Goal: Transaction & Acquisition: Purchase product/service

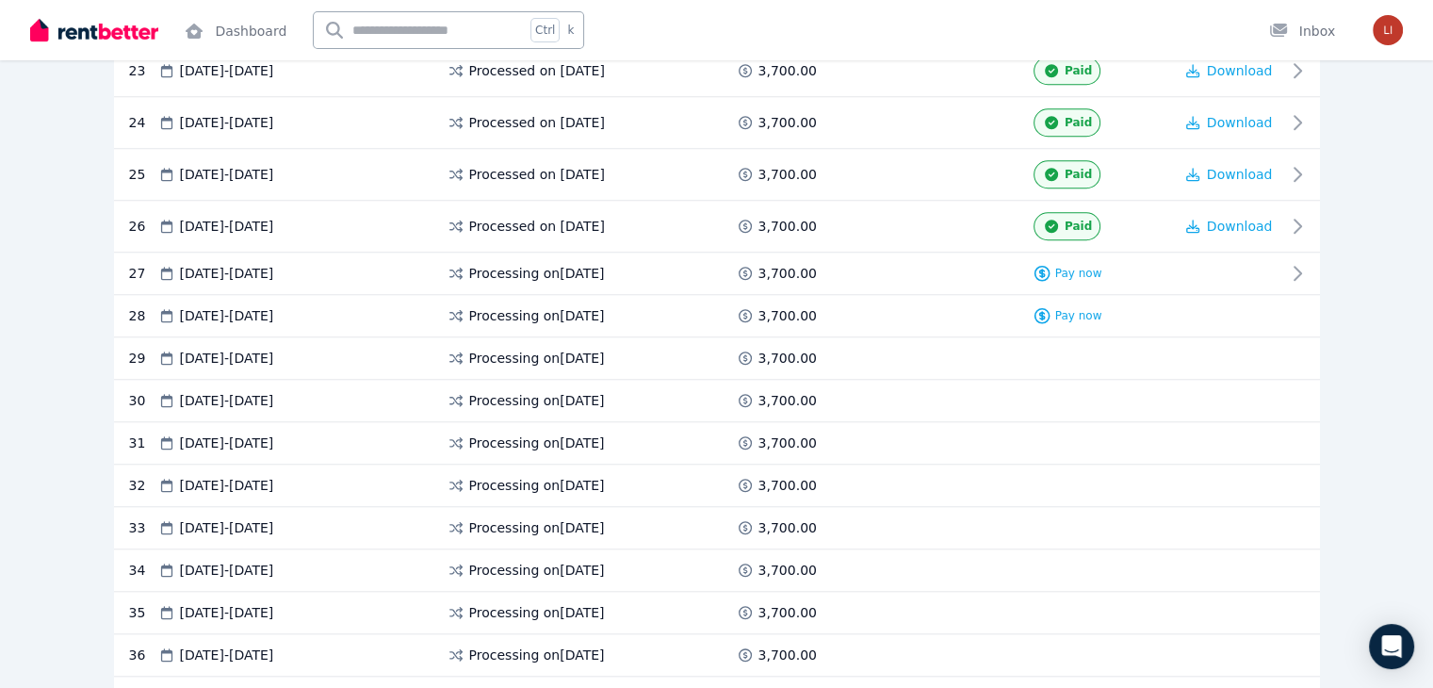
scroll to position [1602, 0]
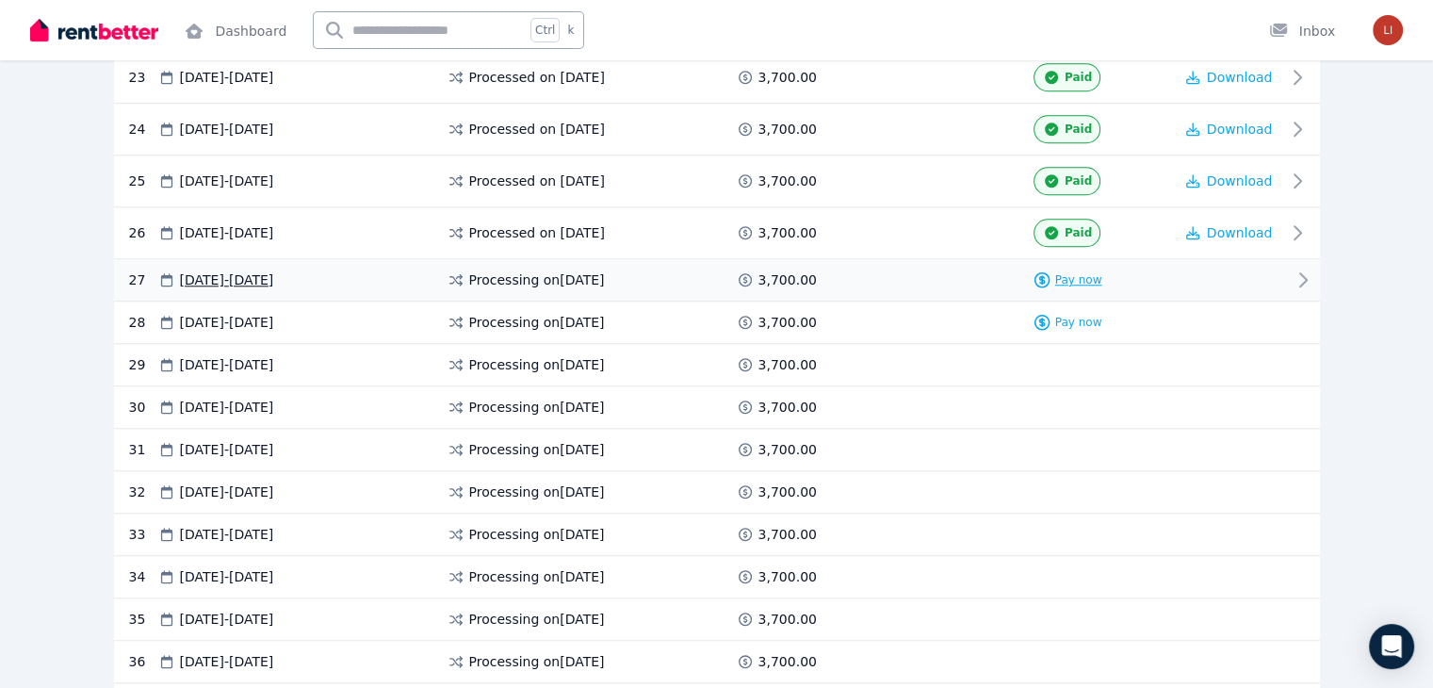
click at [1103, 272] on span "Pay now" at bounding box center [1079, 279] width 47 height 15
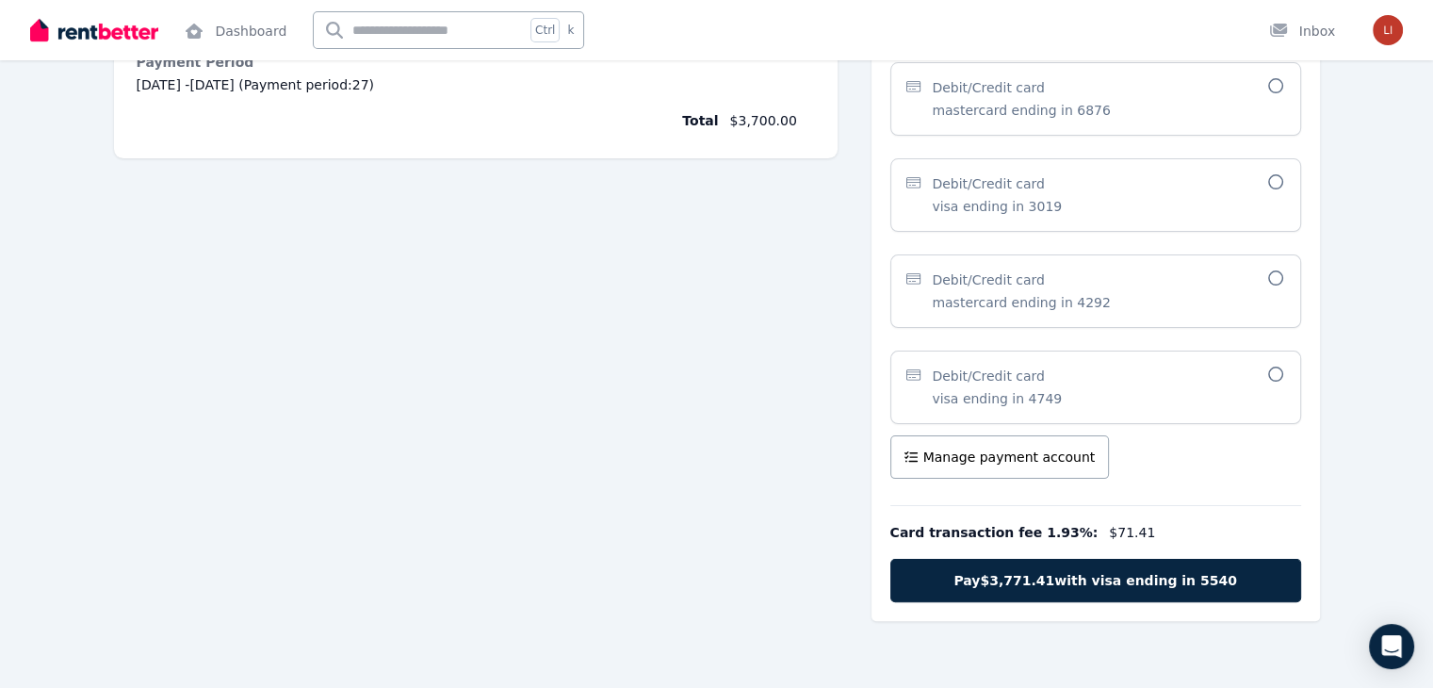
scroll to position [330, 0]
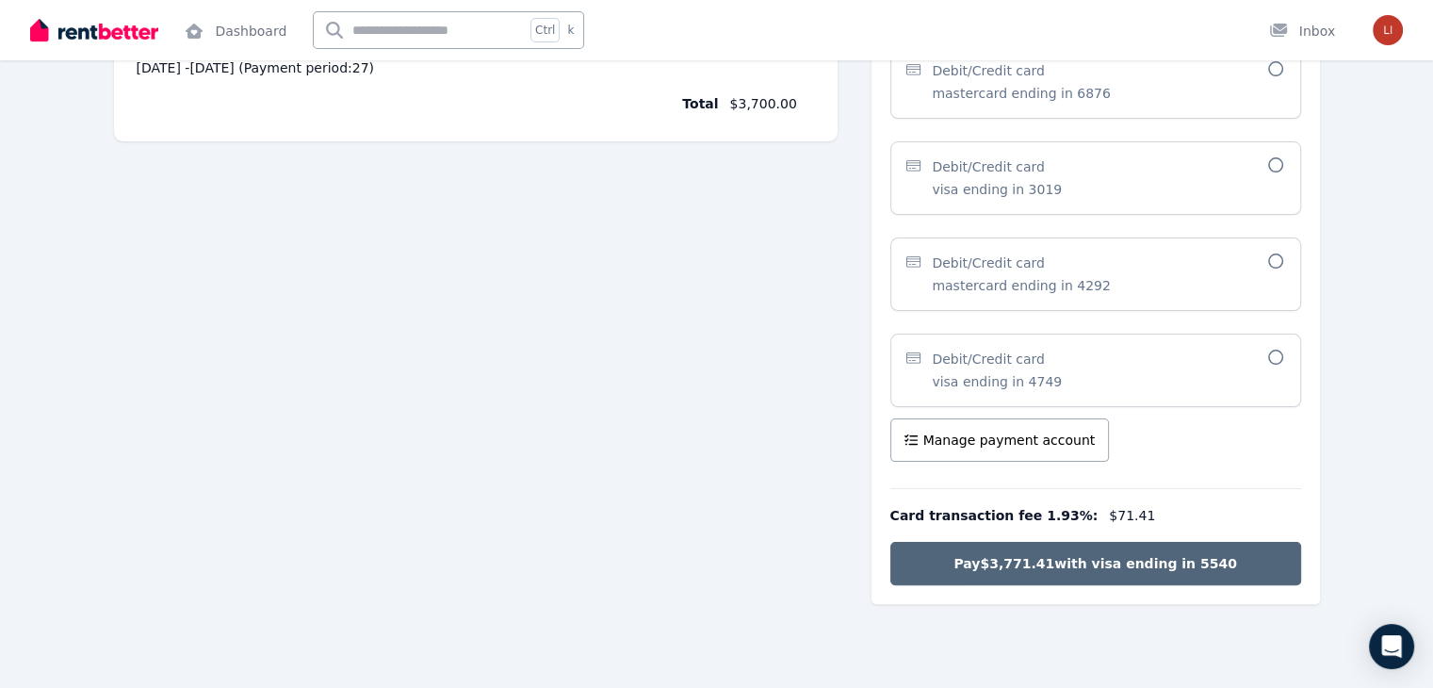
click at [1087, 565] on span "Pay $3,771.41 with visa ending in 5540" at bounding box center [1095, 563] width 283 height 19
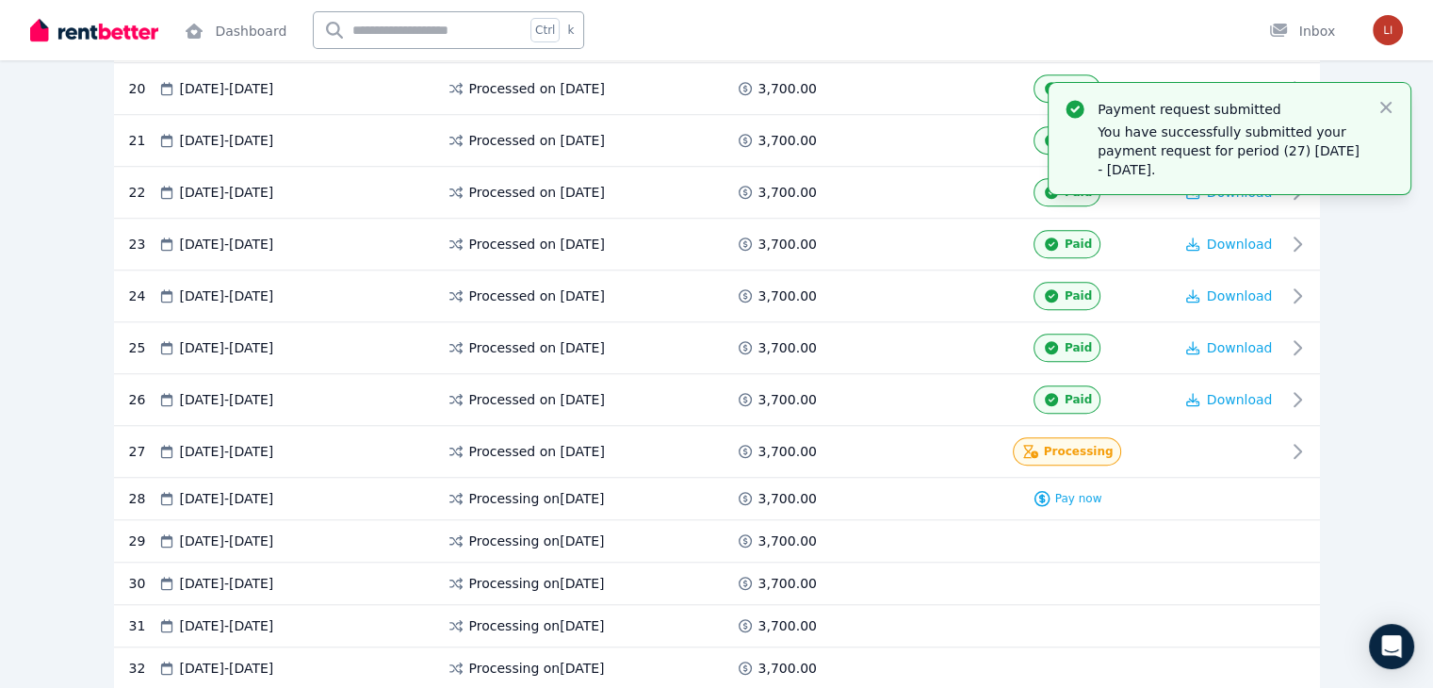
scroll to position [1414, 0]
